Goal: Navigation & Orientation: Find specific page/section

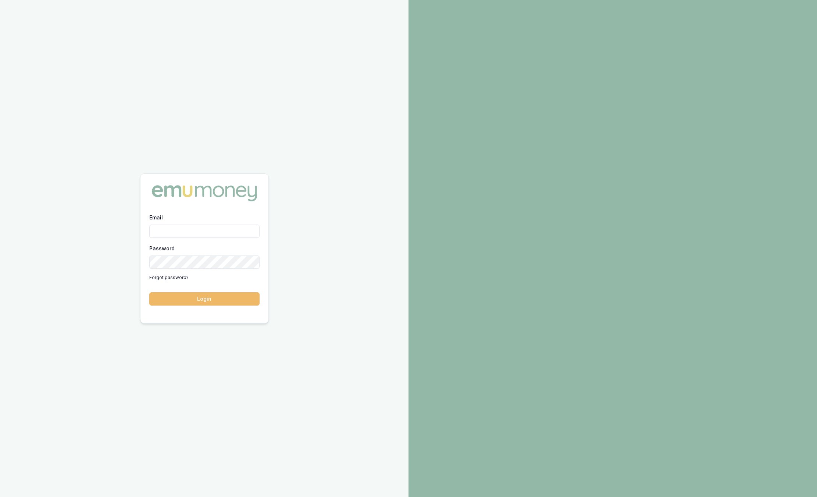
type input "[PERSON_NAME][EMAIL_ADDRESS][PERSON_NAME][DOMAIN_NAME]"
click at [234, 294] on button "Login" at bounding box center [204, 298] width 110 height 13
type input "[PERSON_NAME][EMAIL_ADDRESS][PERSON_NAME][DOMAIN_NAME]"
click at [198, 299] on button "Login" at bounding box center [204, 298] width 110 height 13
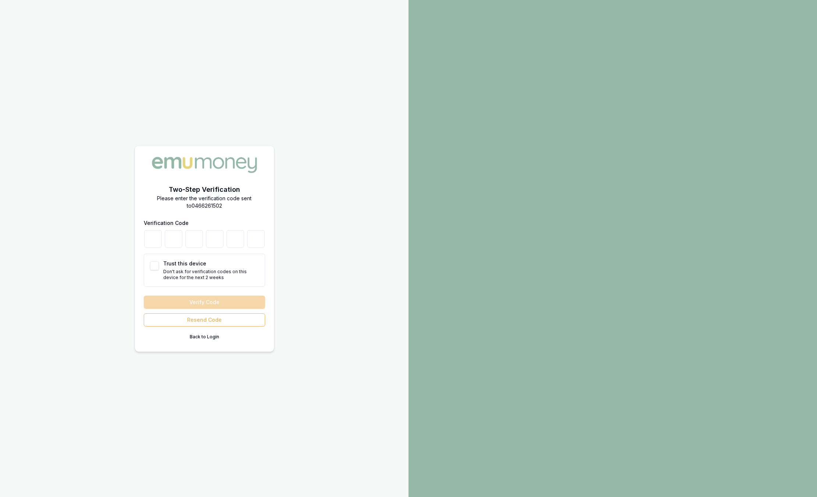
click at [161, 231] on div at bounding box center [204, 239] width 121 height 18
click at [155, 242] on input "number" at bounding box center [153, 239] width 18 height 18
type input "8"
type input "1"
type input "8"
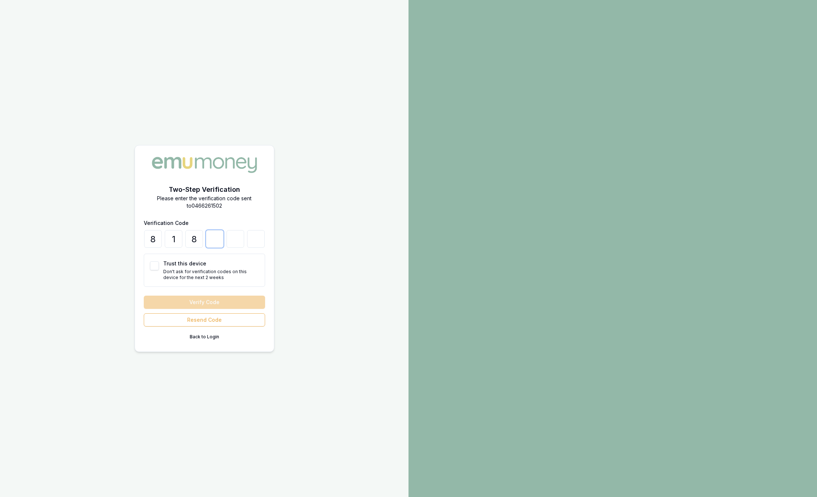
type input "1"
type input "3"
type input "6"
click at [221, 297] on button "Verify Code" at bounding box center [204, 301] width 121 height 13
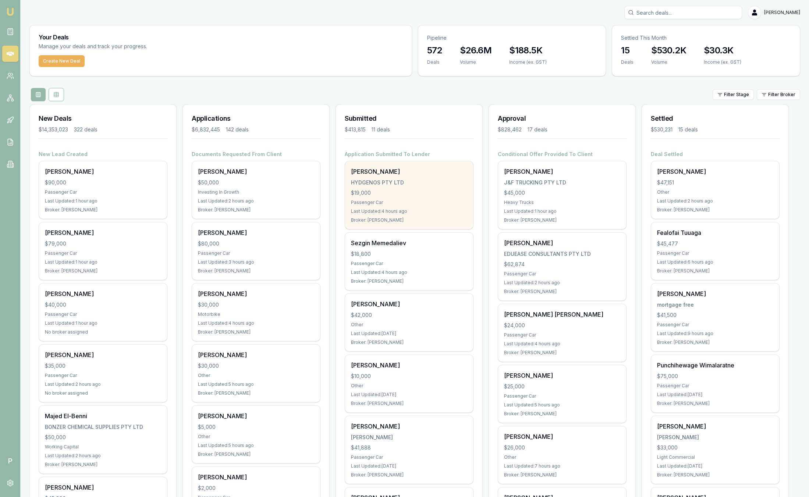
click at [423, 179] on div "HYDGENOS PTY LTD" at bounding box center [409, 182] width 116 height 7
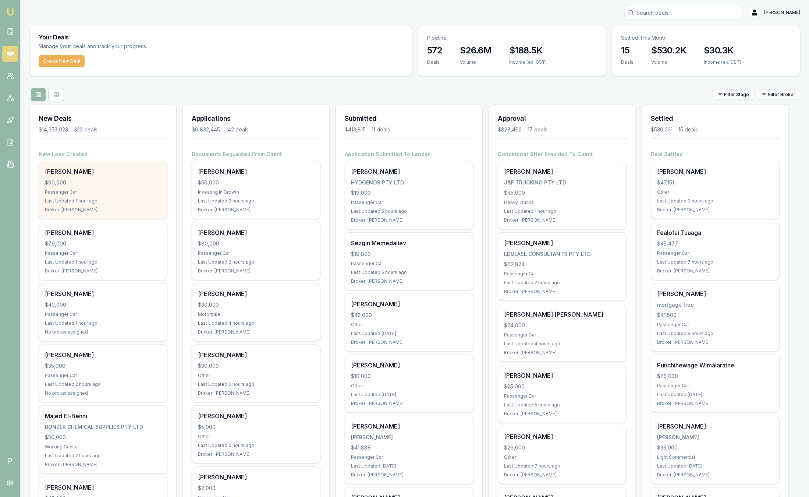
click at [114, 187] on div "Cameron Johnston $90,000 Passenger Car Last Updated: 1 hour ago Broker: Baron K…" at bounding box center [103, 189] width 128 height 57
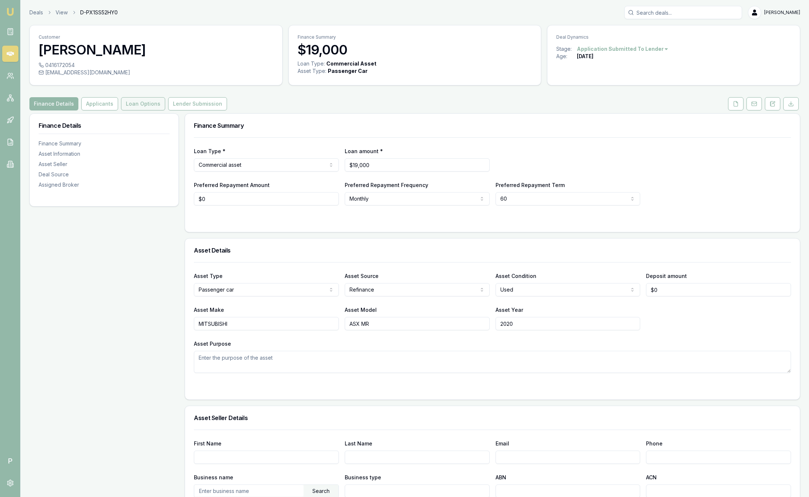
click at [145, 102] on button "Loan Options" at bounding box center [143, 103] width 44 height 13
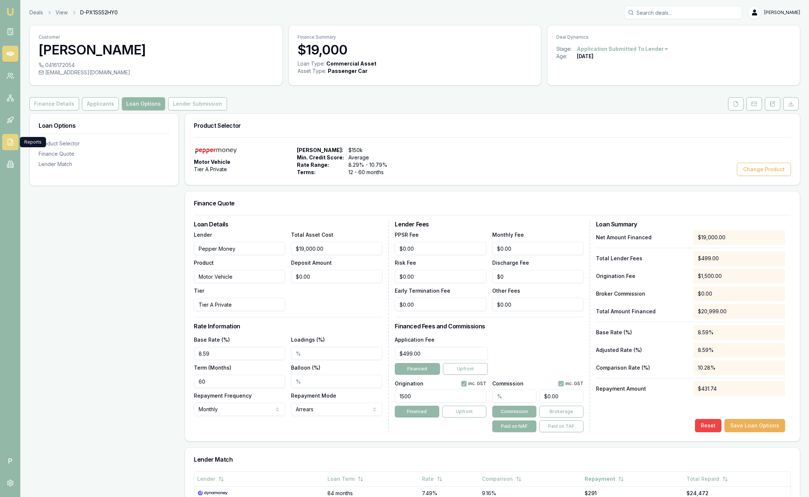
click at [8, 139] on icon at bounding box center [10, 141] width 7 height 7
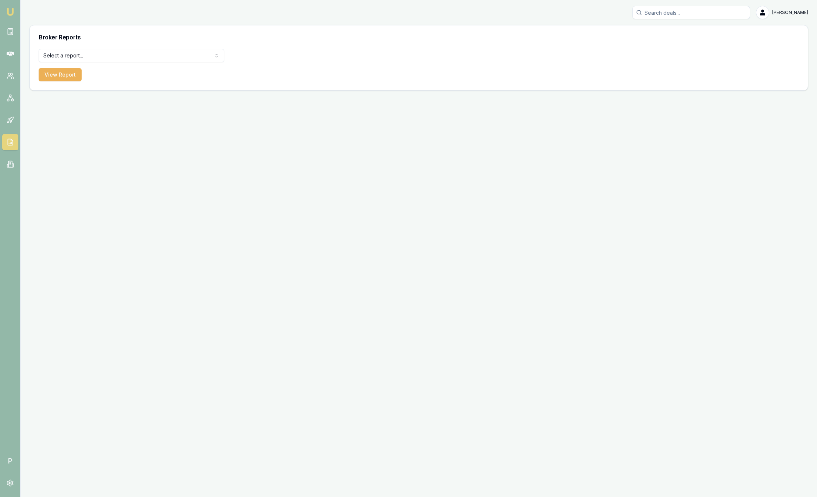
click at [170, 56] on html "Emu Broker P Sam Crouch Toggle Menu Broker Reports Select a report... Equifax P…" at bounding box center [408, 248] width 817 height 497
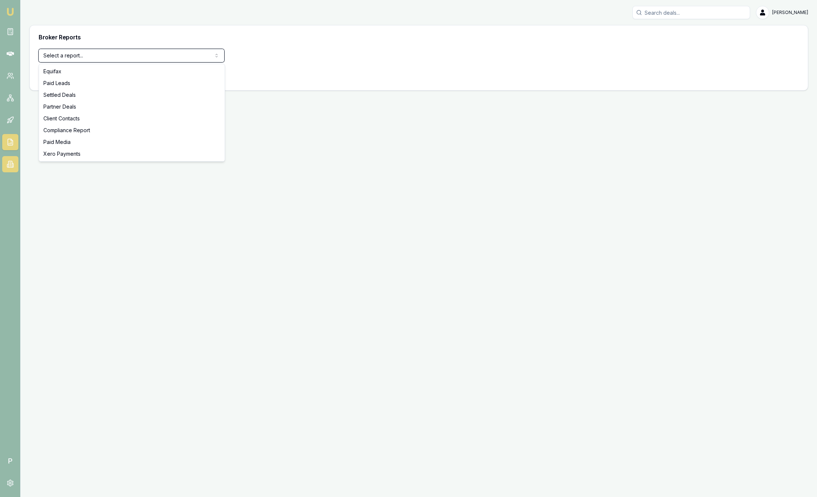
click at [8, 158] on html "Emu Broker P Sam Crouch Toggle Menu Broker Reports Select a report... Equifax P…" at bounding box center [408, 248] width 817 height 497
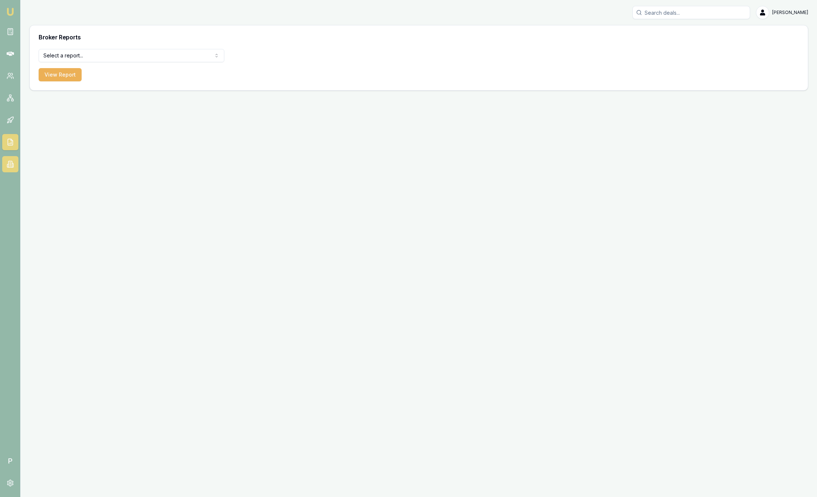
click at [8, 158] on link at bounding box center [10, 164] width 16 height 16
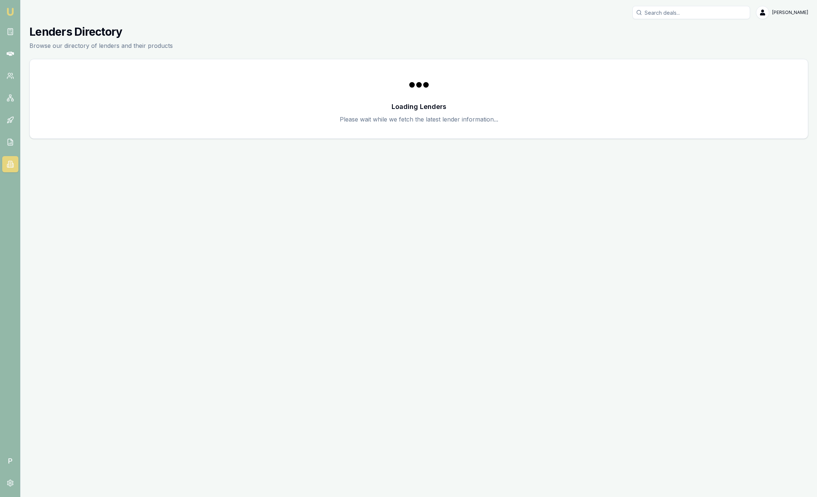
click at [9, 158] on link at bounding box center [10, 164] width 16 height 16
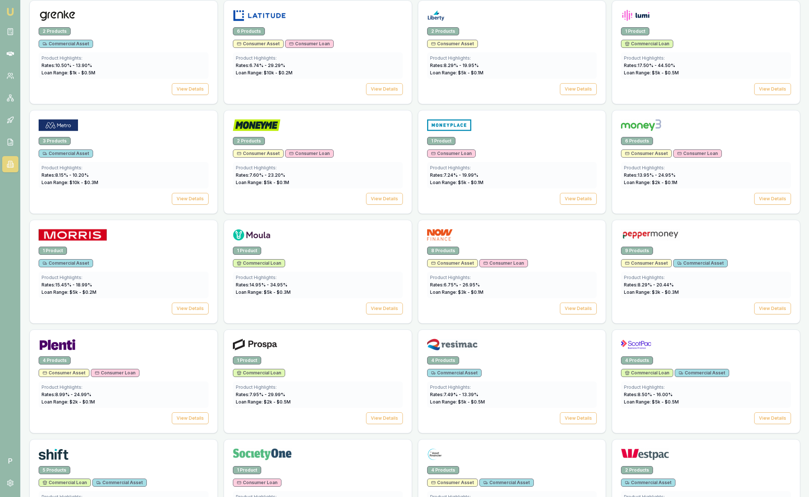
scroll to position [712, 0]
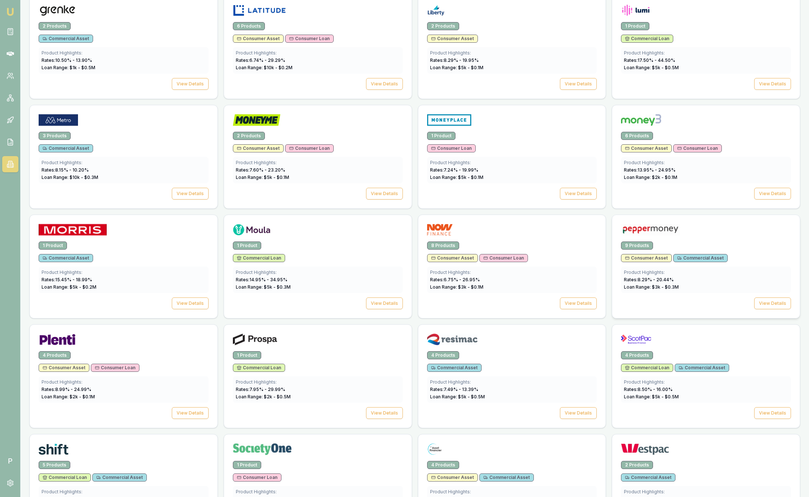
click at [721, 229] on div at bounding box center [706, 231] width 170 height 15
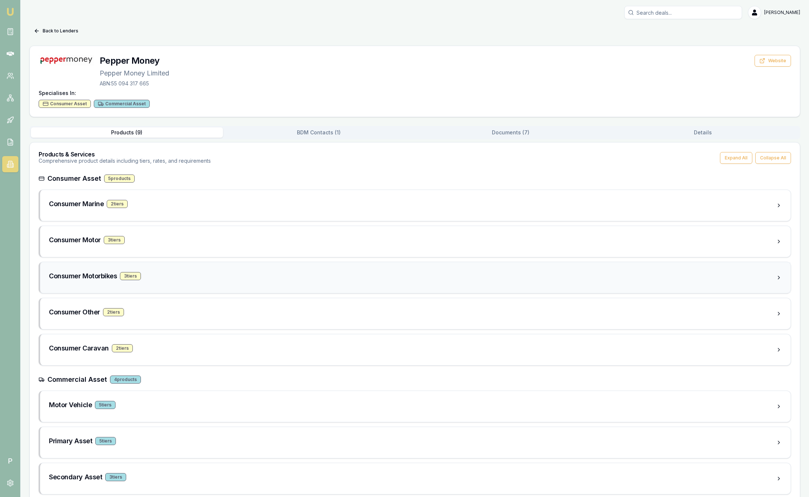
scroll to position [49, 0]
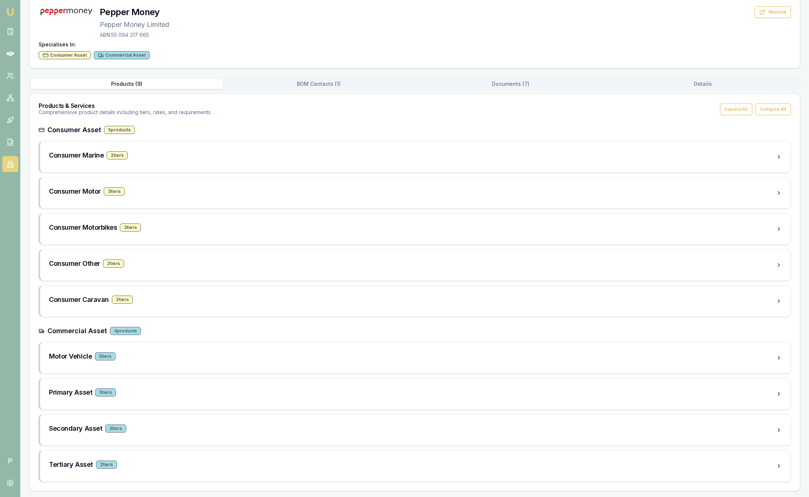
click at [527, 88] on div "Back to Lenders Pepper Money Pepper Money Limited ABN: 55 094 317 665 Website S…" at bounding box center [414, 233] width 771 height 514
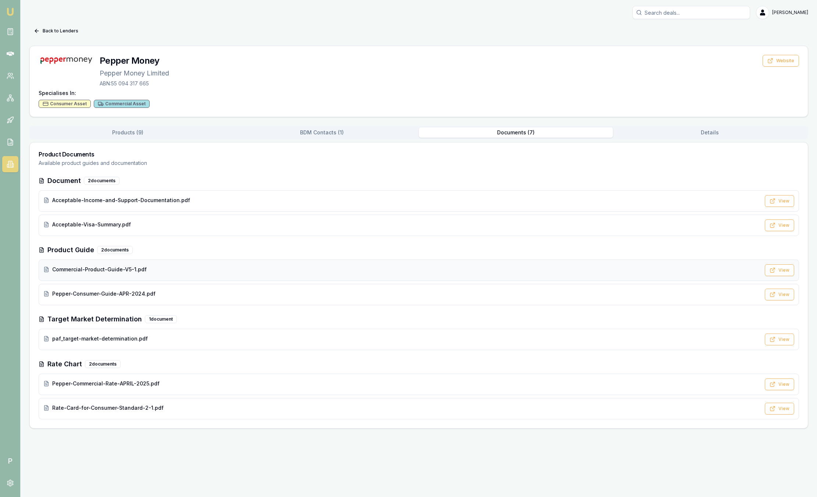
click at [160, 265] on div "Commercial-Product-Guide-V5-1.pdf View" at bounding box center [419, 269] width 761 height 21
click at [168, 199] on span "Acceptable-Income-and-Support-Documentation.pdf" at bounding box center [121, 199] width 138 height 7
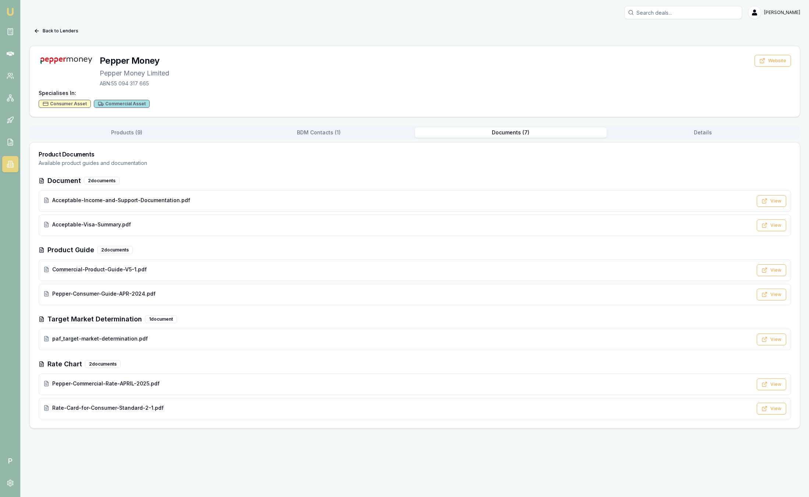
click at [108, 136] on button "Products ( 9 )" at bounding box center [127, 132] width 192 height 10
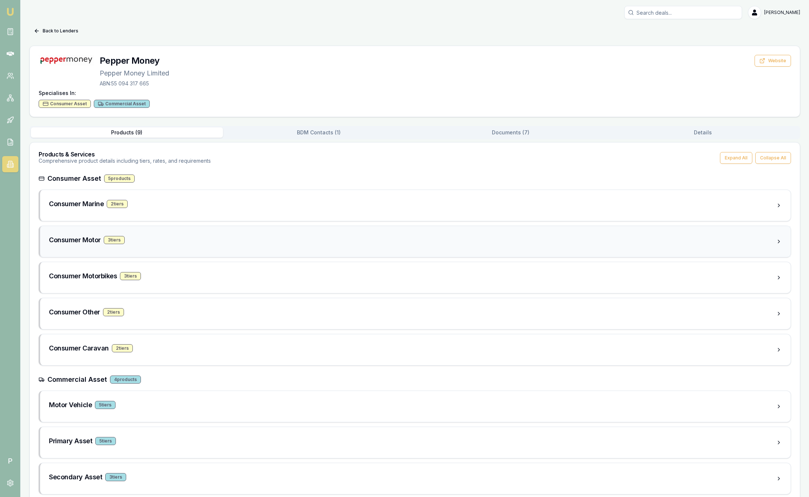
scroll to position [49, 0]
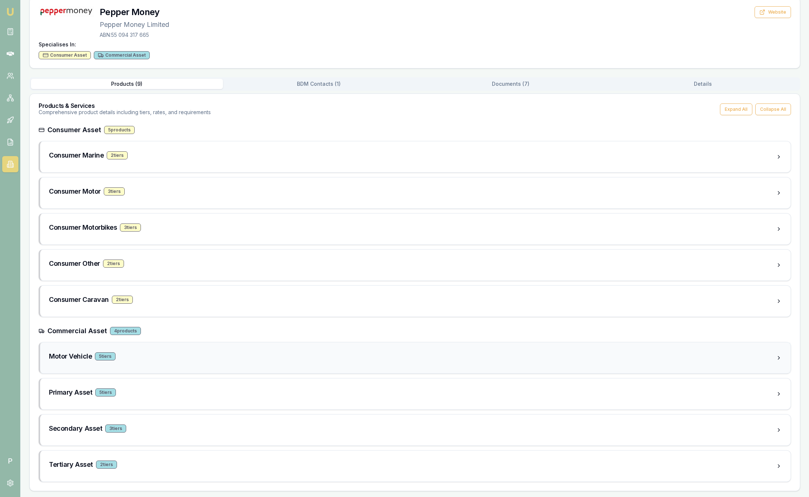
click at [166, 360] on div "Motor Vehicle 5 tier s" at bounding box center [412, 356] width 727 height 10
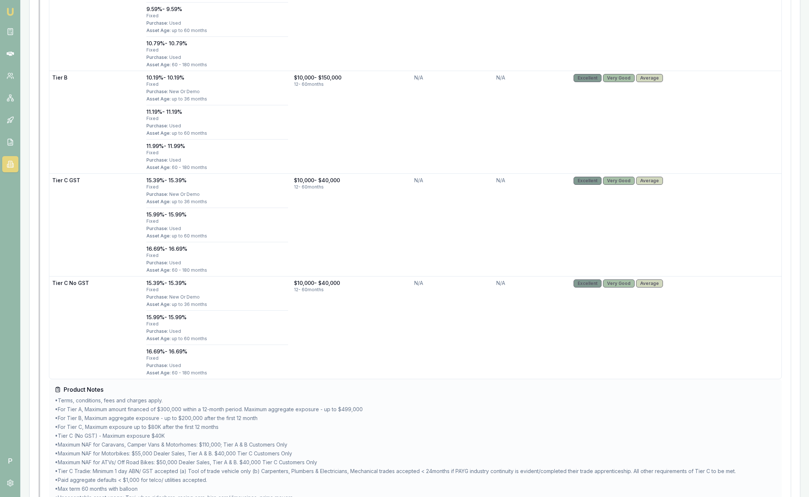
scroll to position [756, 0]
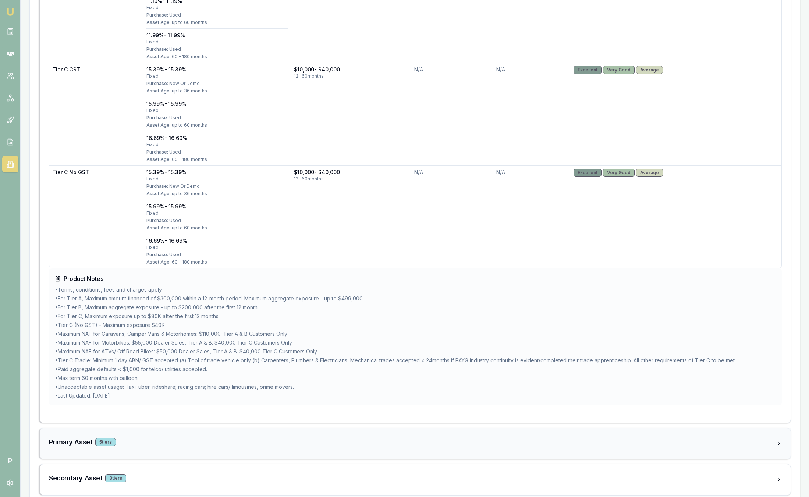
click at [162, 448] on div "Primary Asset 5 tier s" at bounding box center [412, 443] width 727 height 13
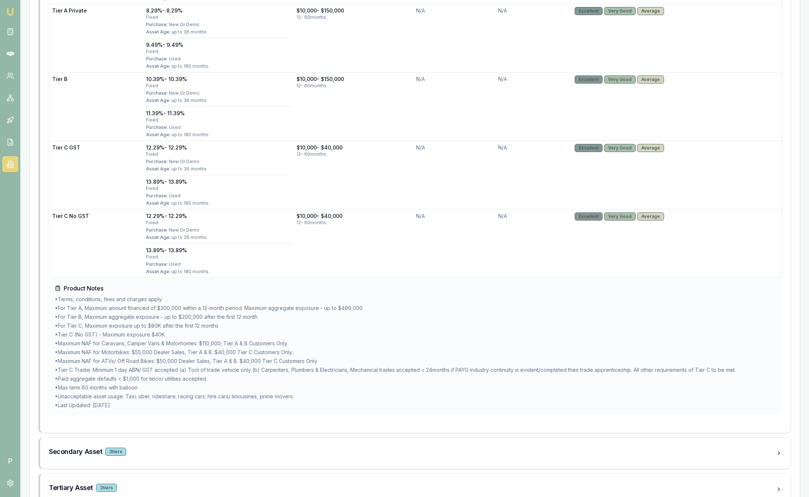
scroll to position [1391, 0]
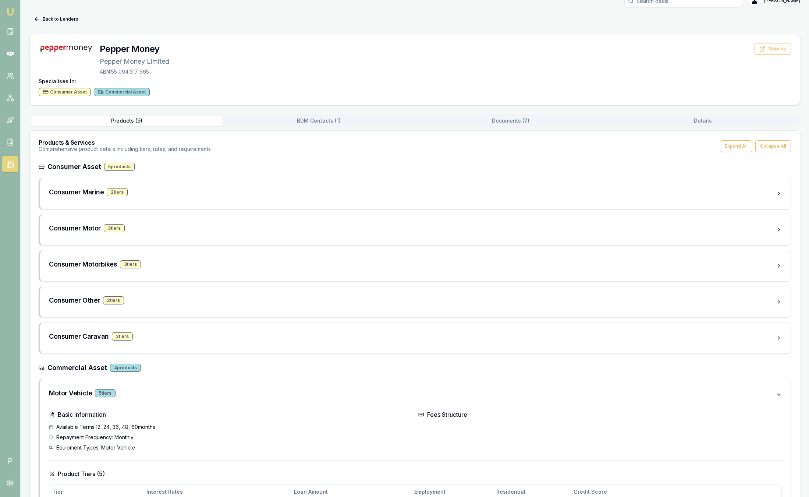
scroll to position [0, 0]
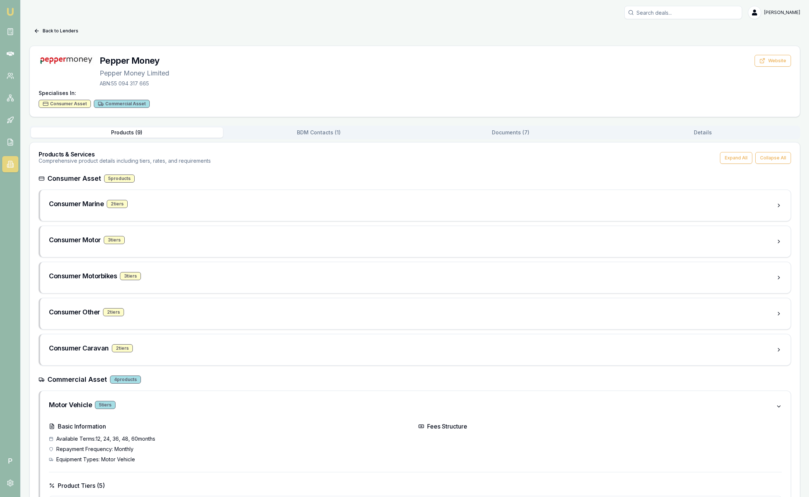
click at [12, 9] on img at bounding box center [10, 11] width 9 height 9
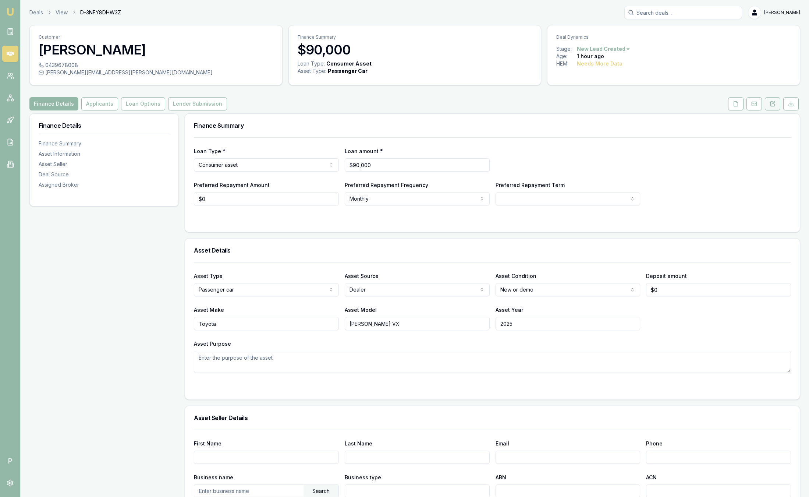
click at [774, 103] on icon at bounding box center [773, 103] width 2 height 2
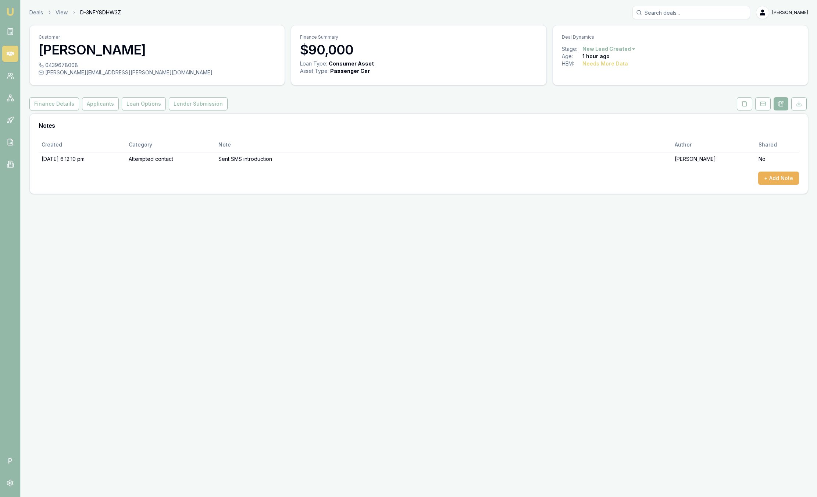
click at [34, 8] on div "Deals View D-3NFY8DHW3Z [PERSON_NAME]" at bounding box center [418, 12] width 779 height 13
click at [35, 10] on link "Deals" at bounding box center [36, 12] width 14 height 7
